Goal: Transaction & Acquisition: Book appointment/travel/reservation

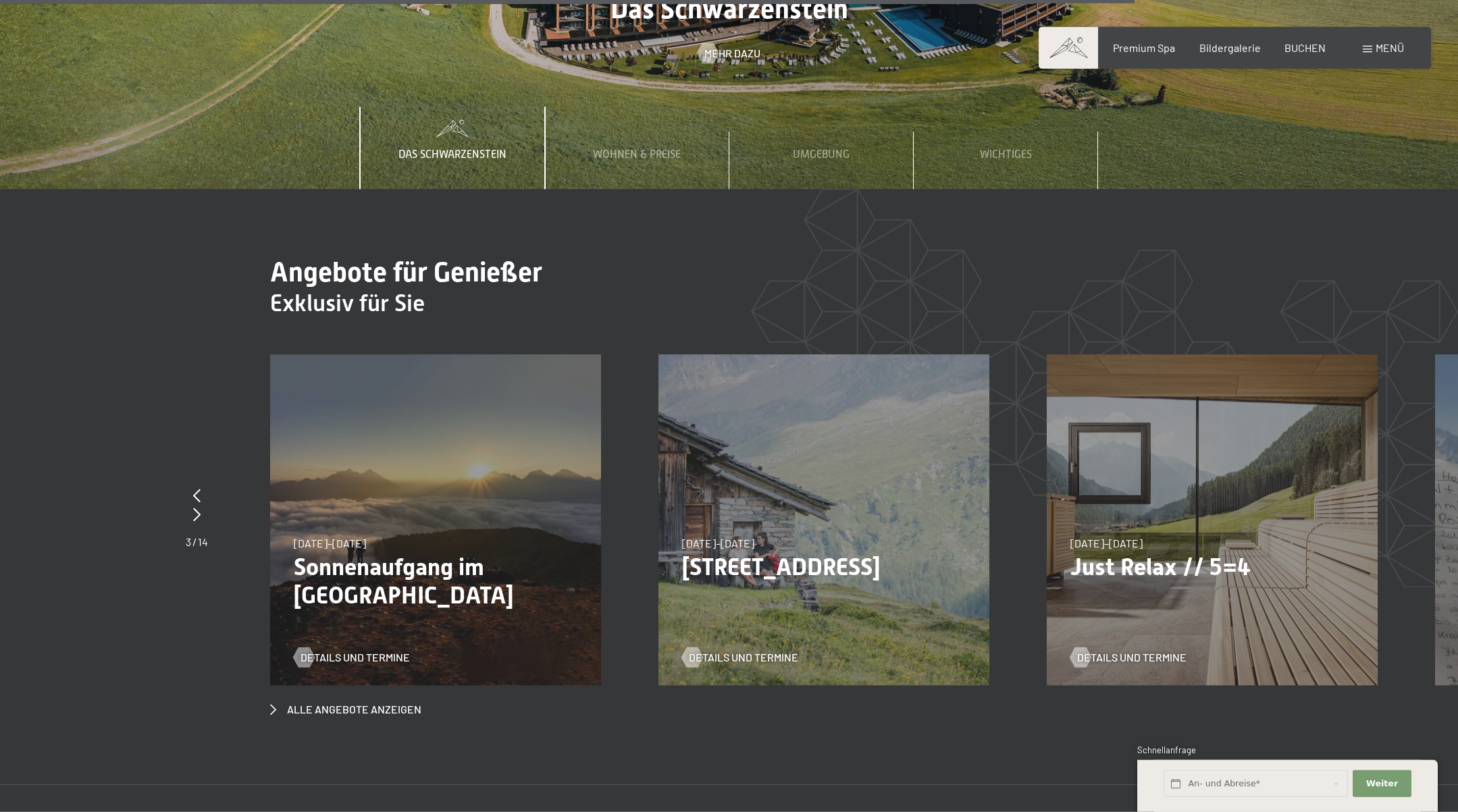
scroll to position [5650, 0]
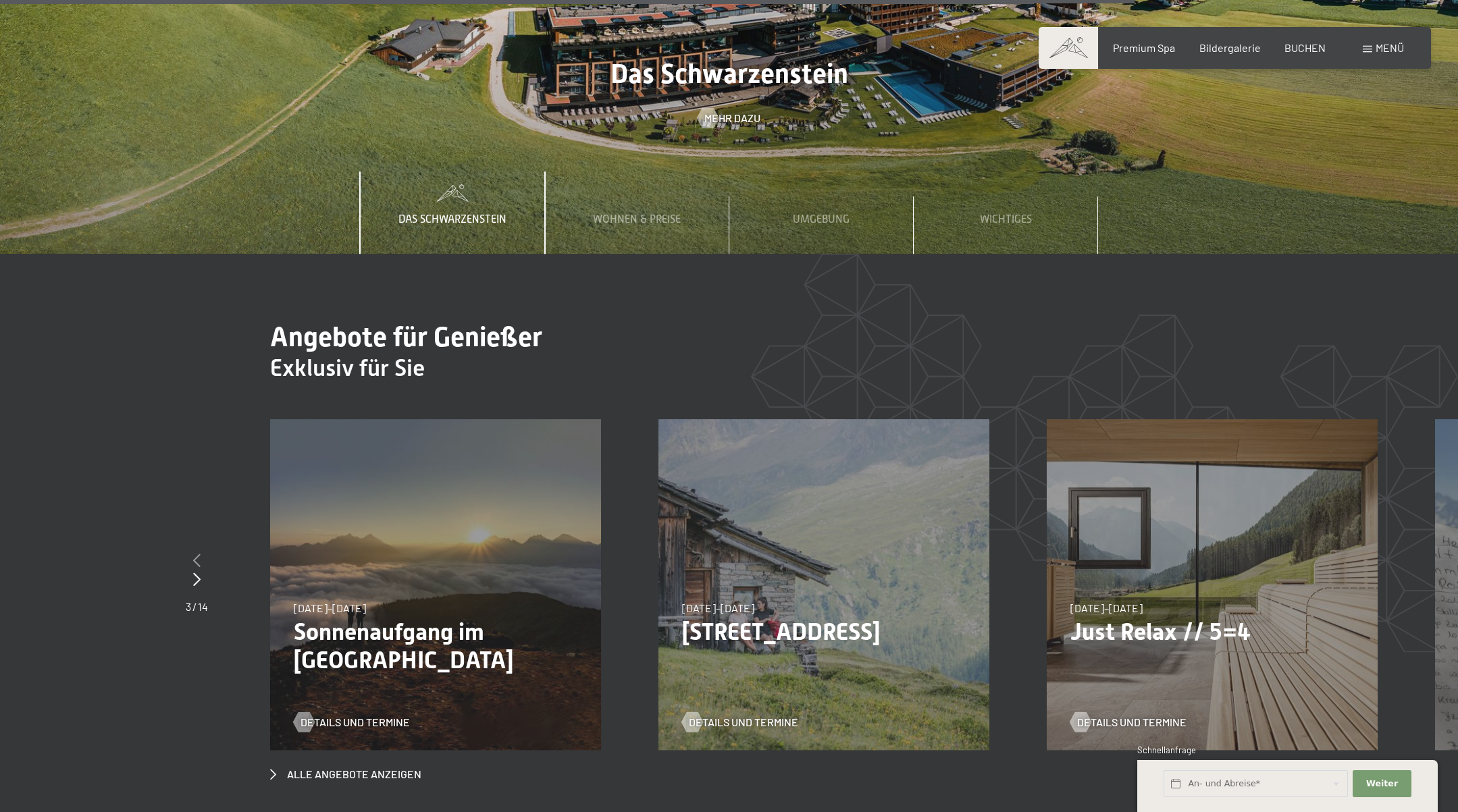
click at [194, 554] on icon at bounding box center [196, 560] width 7 height 14
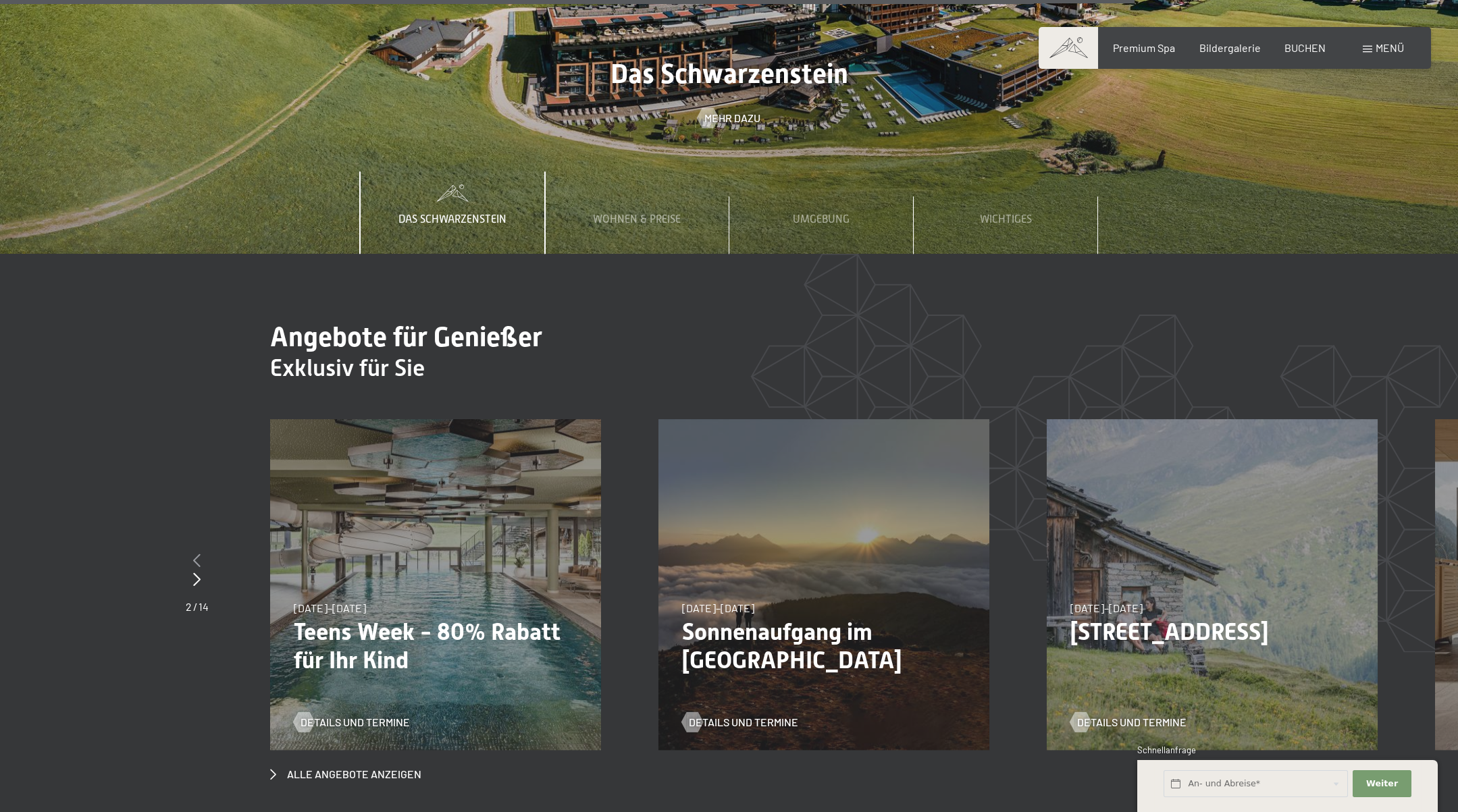
click at [194, 554] on icon at bounding box center [196, 560] width 7 height 14
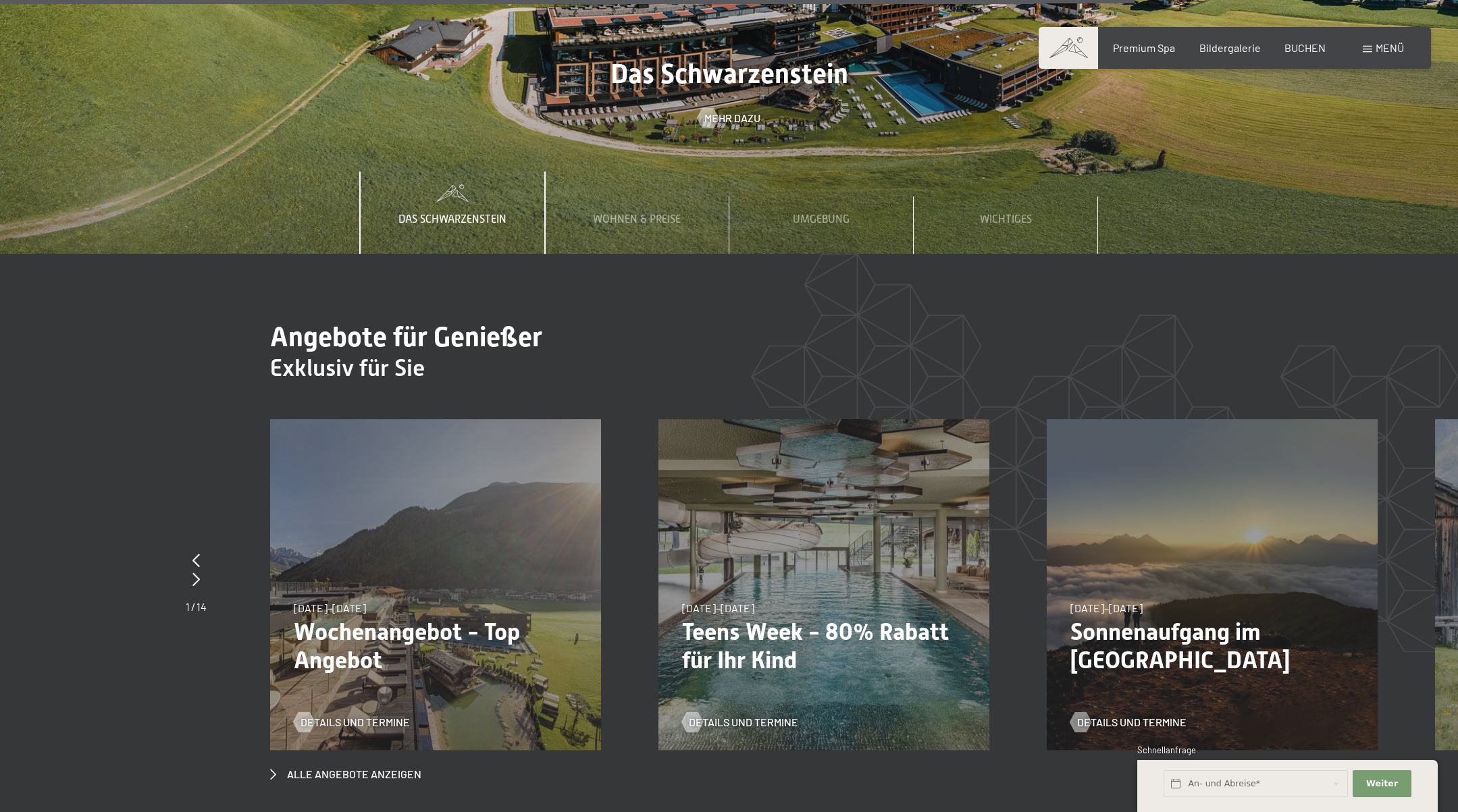
click at [397, 496] on div "[DATE]–[DATE] [DATE]–[DATE] [DATE]–[DATE] [DATE]–[DATE] Wochenangebot - Top Ang…" at bounding box center [436, 584] width 331 height 331
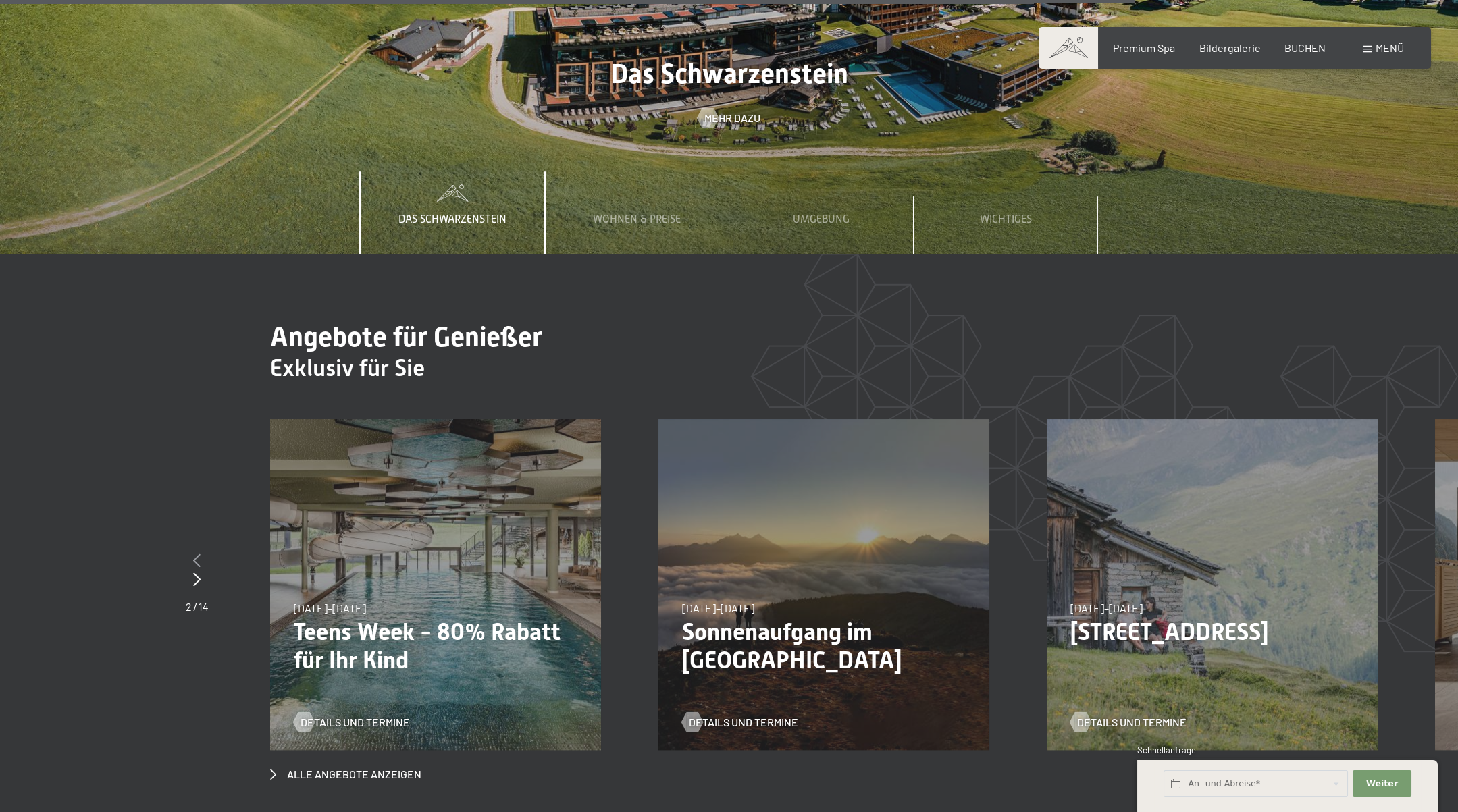
click at [194, 554] on icon at bounding box center [196, 560] width 7 height 14
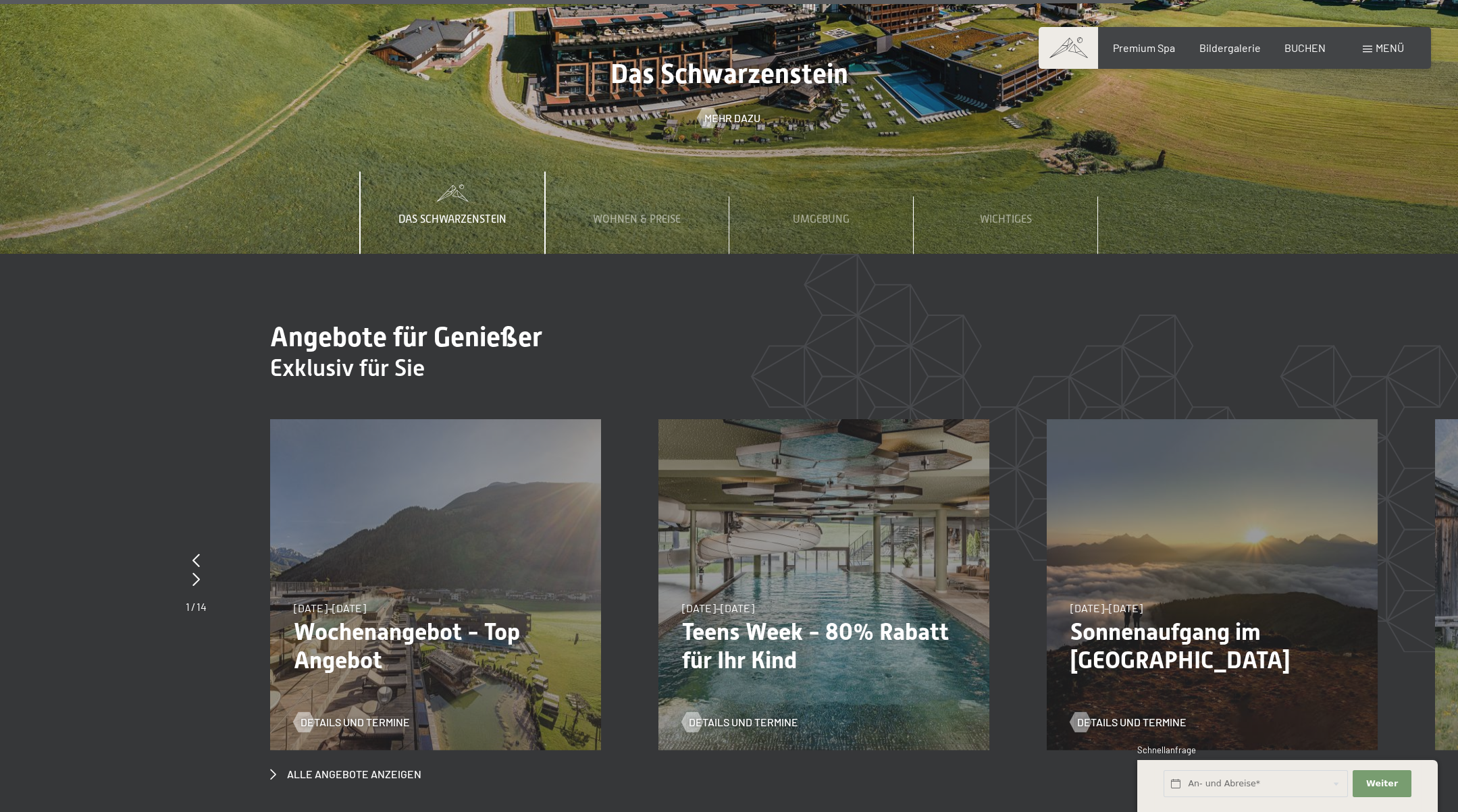
click at [411, 618] on p "Wochenangebot - Top Angebot" at bounding box center [436, 646] width 283 height 56
drag, startPoint x: 370, startPoint y: 659, endPoint x: 174, endPoint y: 635, distance: 197.5
click at [368, 715] on span "Details und Termine" at bounding box center [355, 722] width 109 height 15
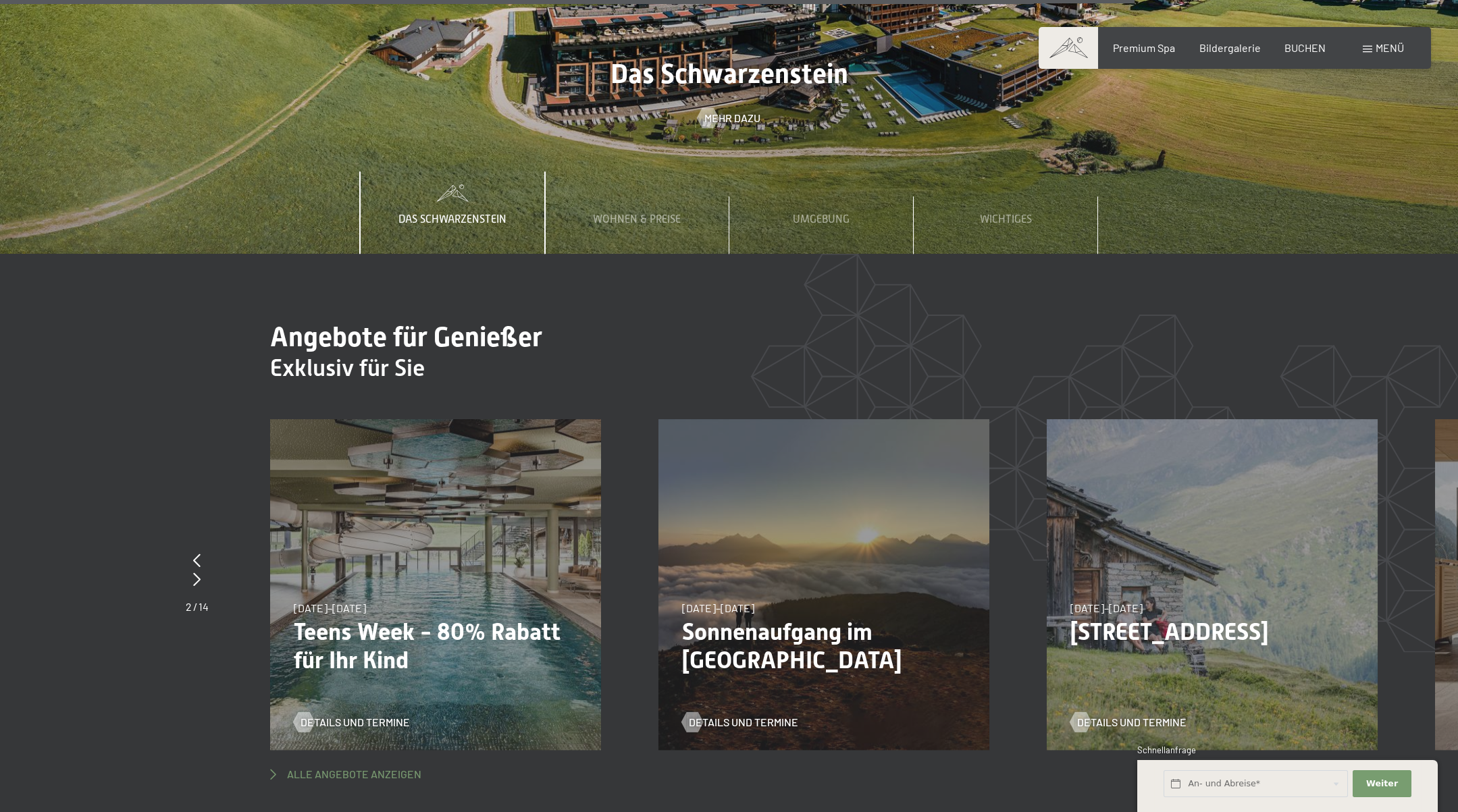
click at [346, 766] on span "Alle Angebote anzeigen" at bounding box center [355, 773] width 135 height 15
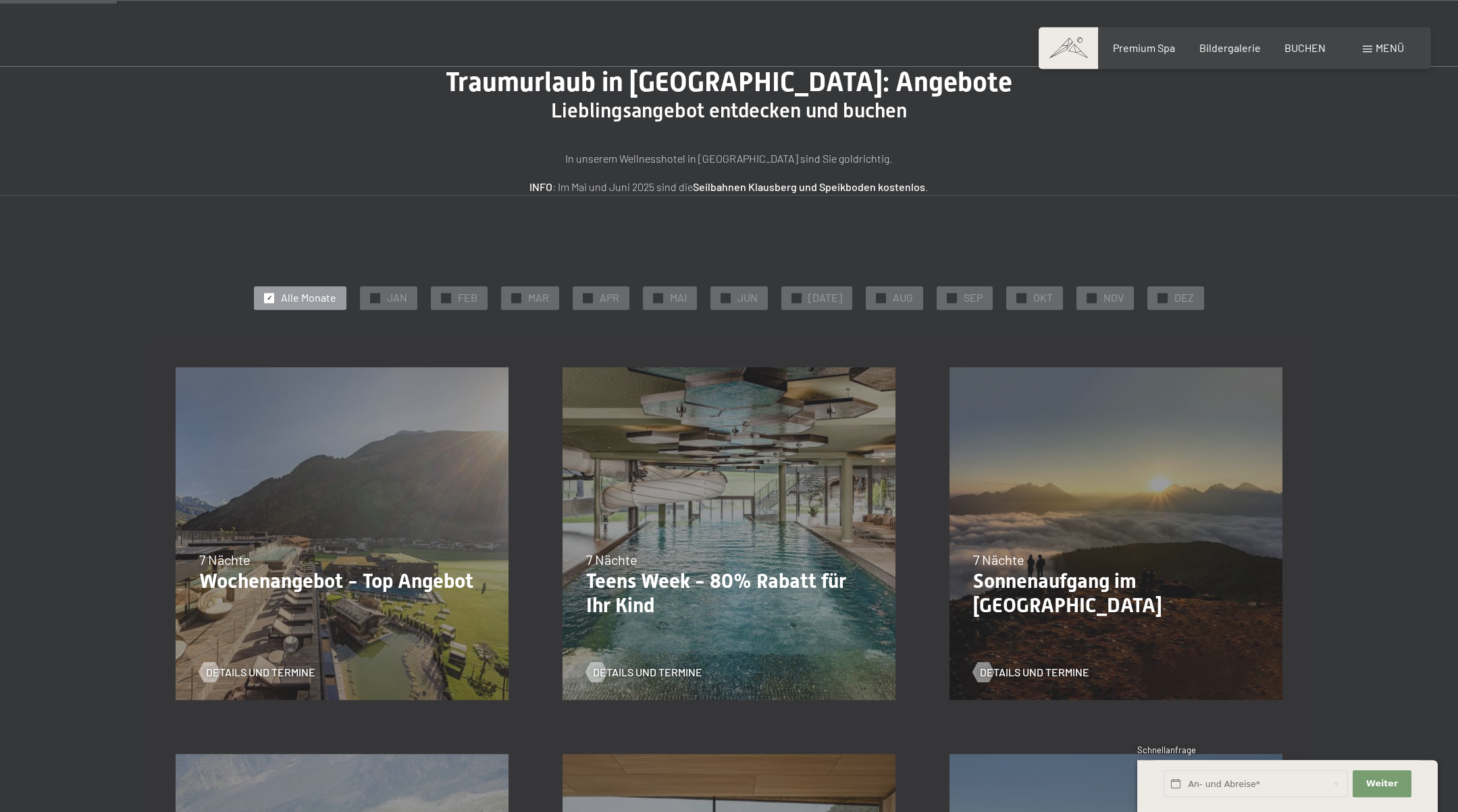
scroll to position [217, 0]
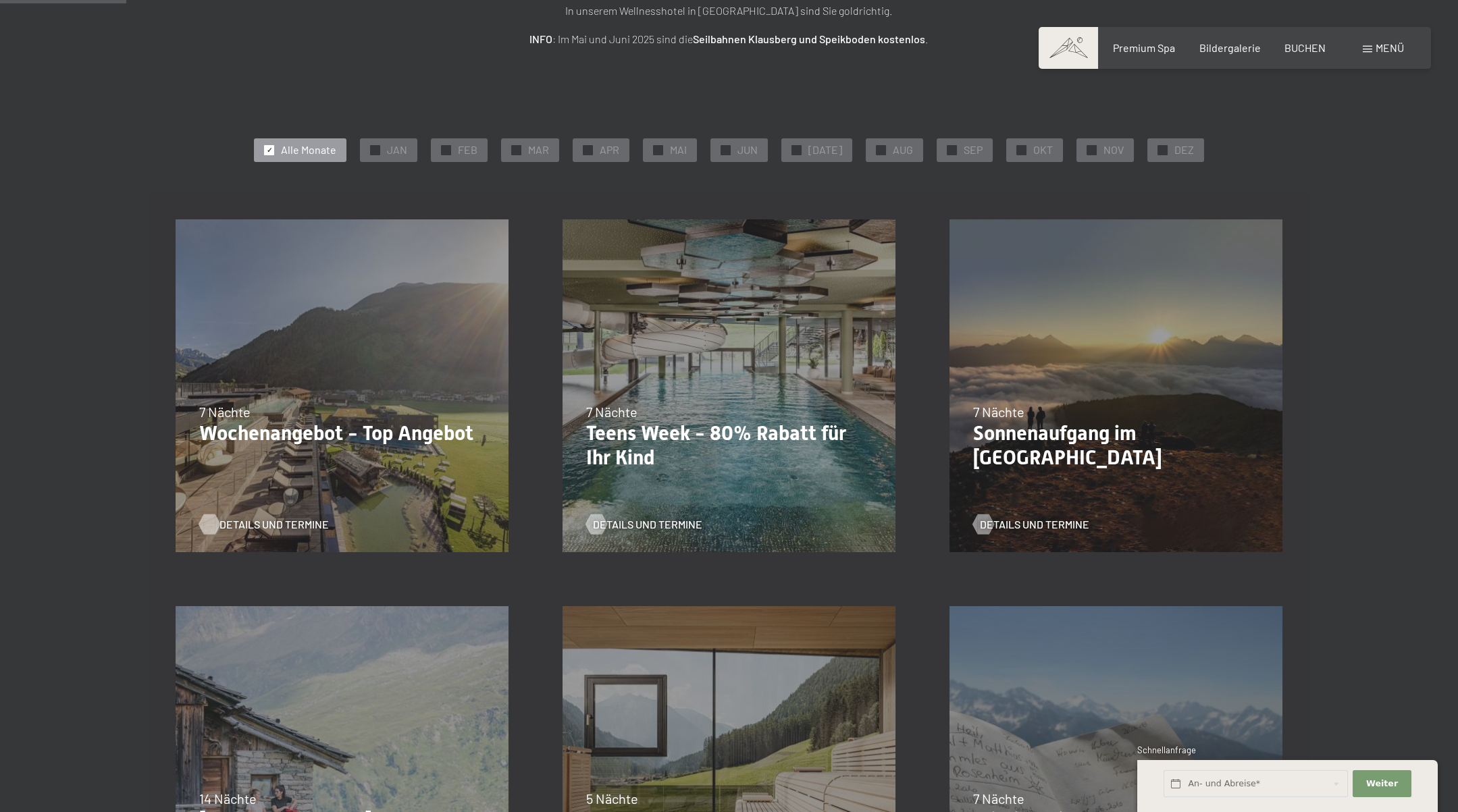
click at [244, 522] on span "Details und Termine" at bounding box center [274, 524] width 109 height 15
